Goal: Task Accomplishment & Management: Use online tool/utility

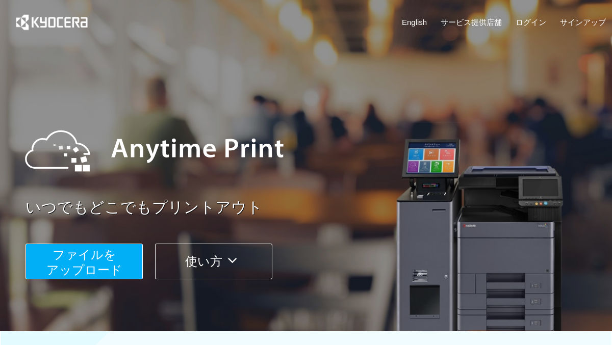
click at [121, 246] on button "ファイルを ​​アップロード" at bounding box center [83, 262] width 117 height 36
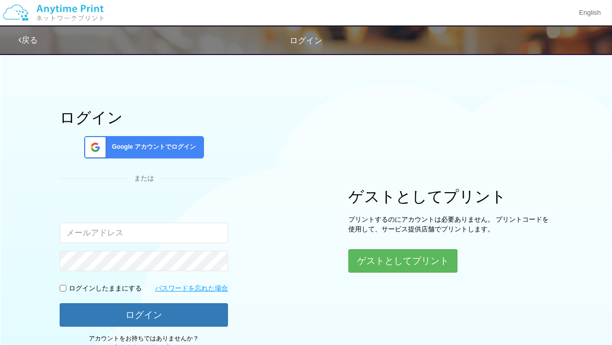
click at [373, 245] on div "ゲストとしてプリント プリントするのにアカウントは必要ありません。 プリントコードを使用して、サービス提供店舗でプリントします。 ゲストとしてプリント" at bounding box center [450, 230] width 204 height 85
click at [376, 259] on button "ゲストとしてプリント" at bounding box center [402, 261] width 108 height 22
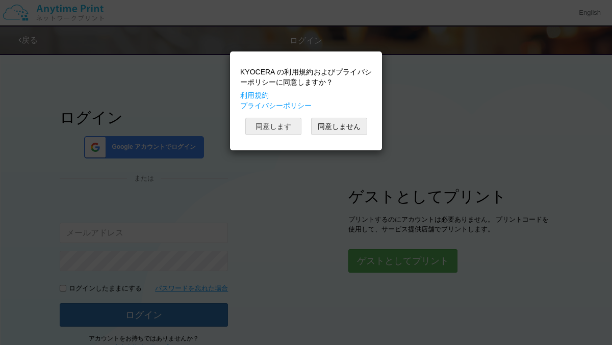
click at [279, 124] on button "同意します" at bounding box center [273, 126] width 56 height 17
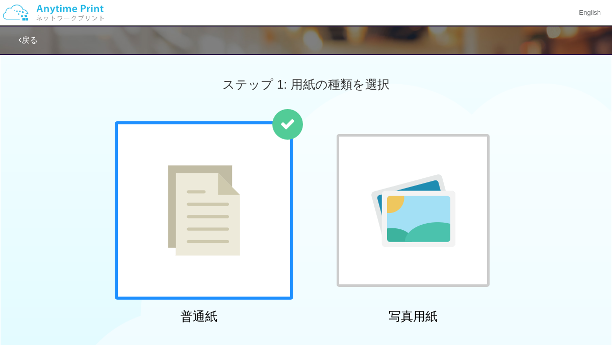
click at [268, 181] on div at bounding box center [204, 210] width 178 height 178
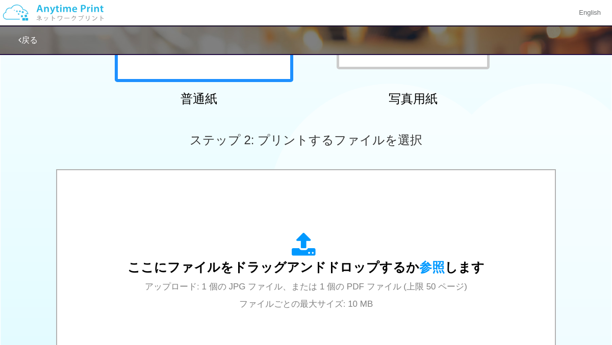
scroll to position [226, 0]
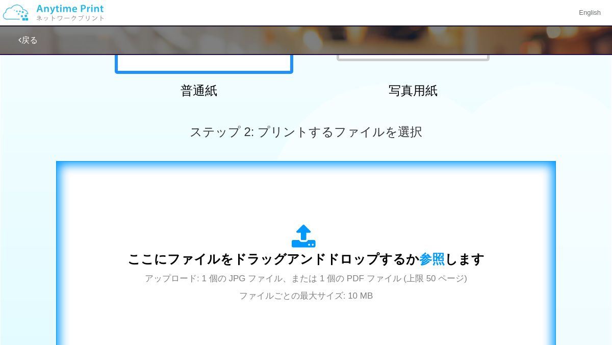
click at [269, 198] on div "ここにファイルをドラッグアンドドロップするか 参照 します アップロード: 1 個の JPG ファイル、または 1 個の PDF ファイル (上限 50 ペー…" at bounding box center [306, 264] width 478 height 184
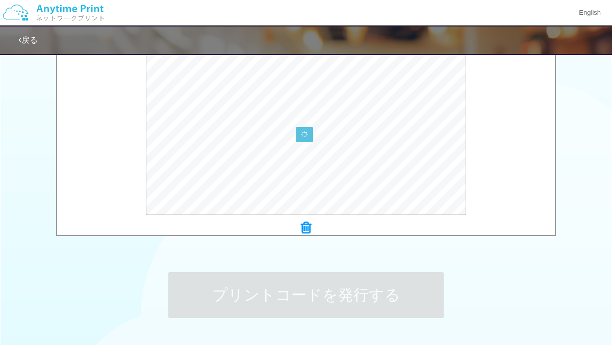
scroll to position [355, 0]
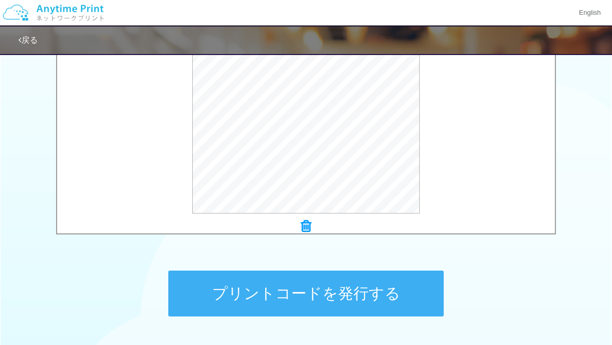
click at [294, 316] on div "プリントコードを発行する" at bounding box center [306, 293] width 306 height 107
click at [295, 314] on button "プリントコードを発行する" at bounding box center [305, 294] width 275 height 46
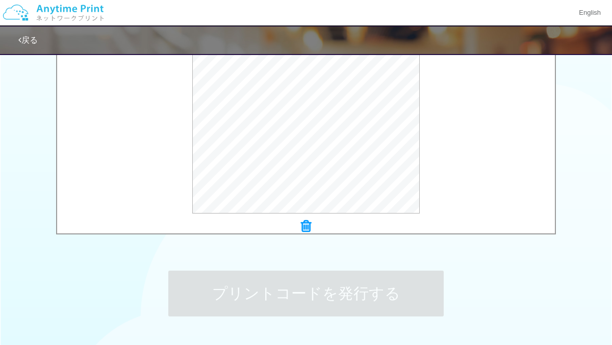
scroll to position [0, 0]
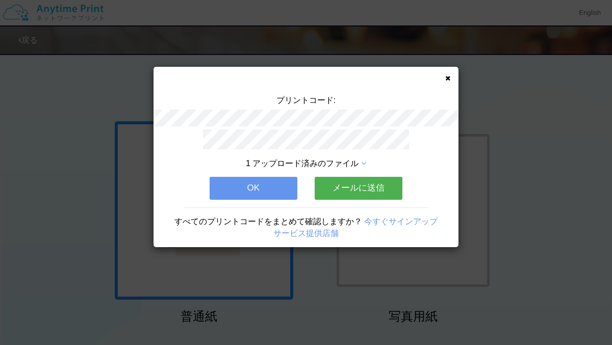
click at [276, 178] on button "OK" at bounding box center [253, 188] width 88 height 22
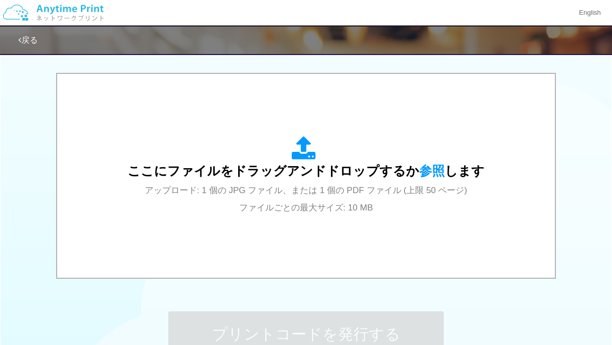
scroll to position [310, 0]
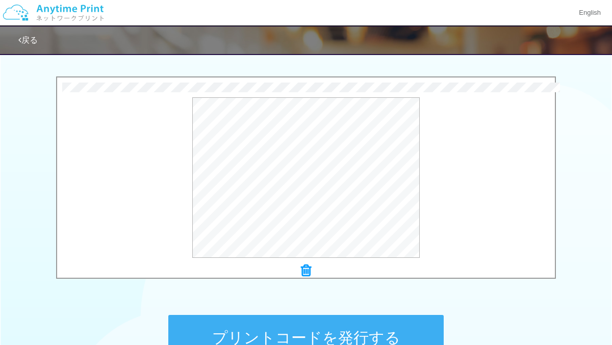
click at [237, 322] on button "プリントコードを発行する" at bounding box center [305, 338] width 275 height 46
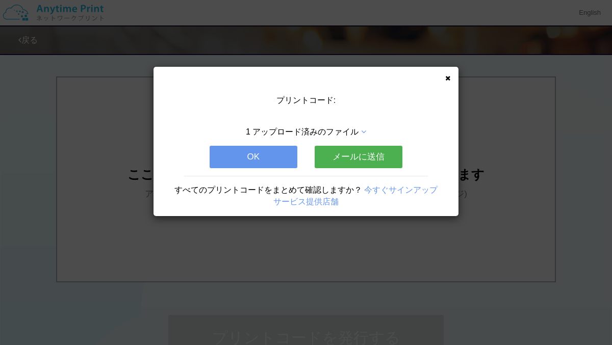
scroll to position [0, 0]
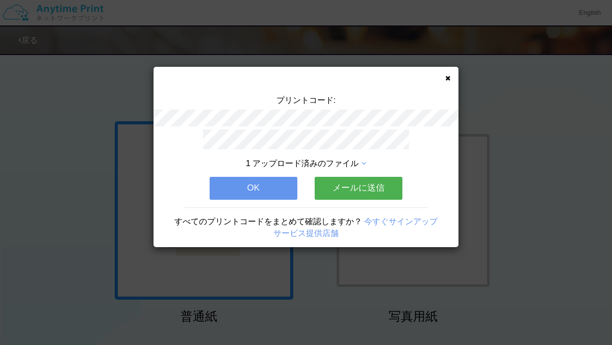
click at [251, 197] on button "OK" at bounding box center [253, 188] width 88 height 22
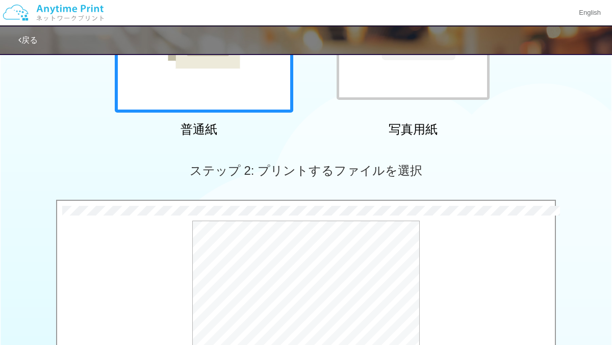
scroll to position [430, 0]
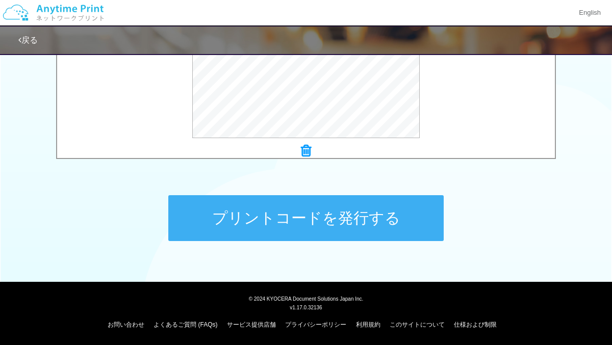
click at [316, 229] on button "プリントコードを発行する" at bounding box center [305, 218] width 275 height 46
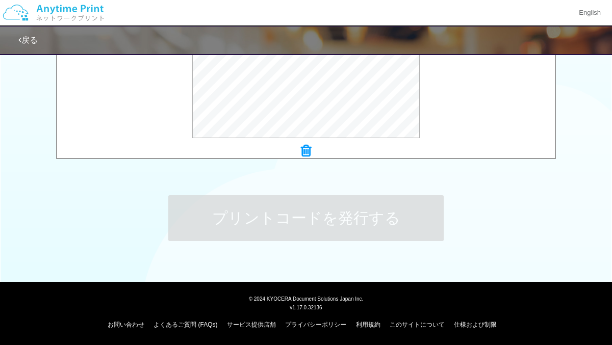
scroll to position [0, 0]
